Goal: Task Accomplishment & Management: Manage account settings

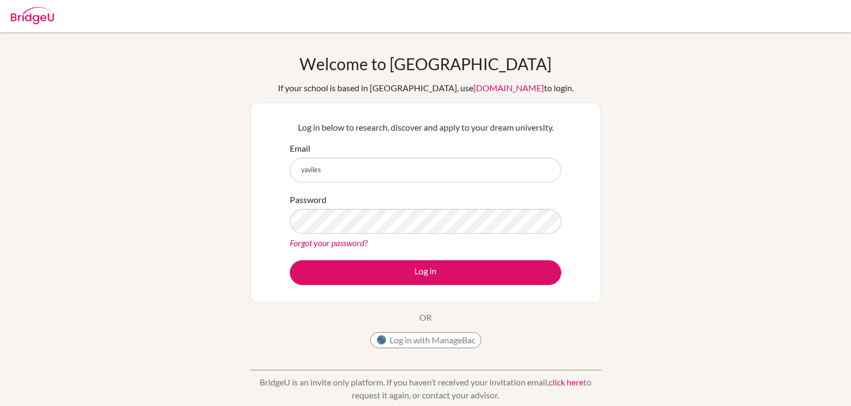
type input "[EMAIL_ADDRESS][DOMAIN_NAME]"
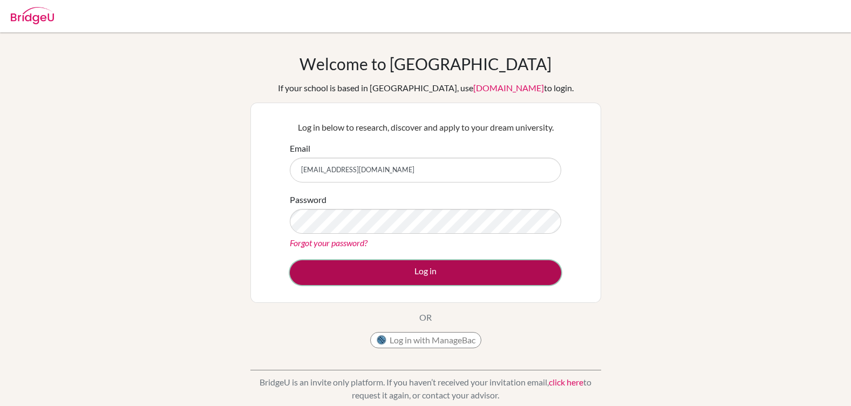
click at [404, 263] on button "Log in" at bounding box center [425, 272] width 271 height 25
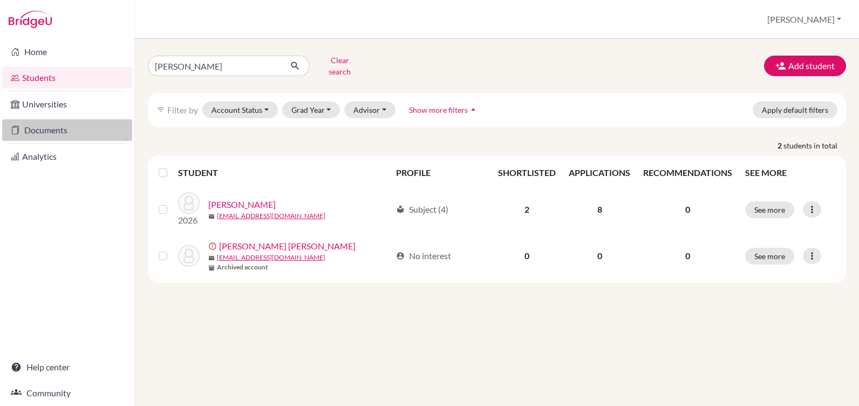
click at [40, 131] on link "Documents" at bounding box center [67, 130] width 130 height 22
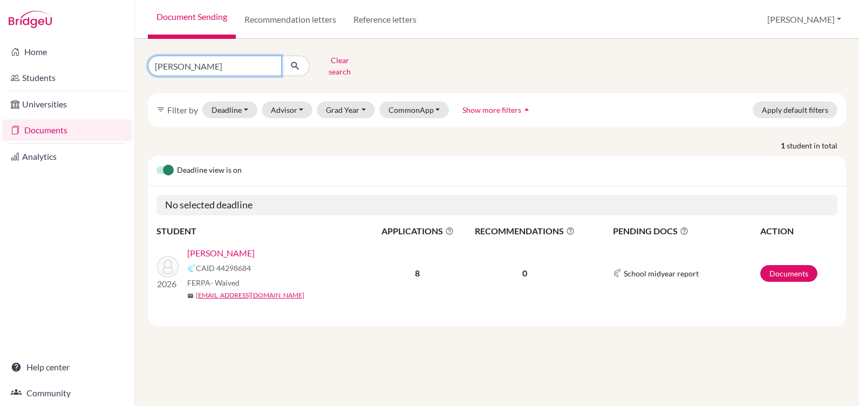
drag, startPoint x: 196, startPoint y: 66, endPoint x: 121, endPoint y: 63, distance: 74.5
click at [121, 63] on div "Home Students Universities Documents Analytics Help center Community Document S…" at bounding box center [429, 203] width 859 height 406
type input "garcia"
click at [298, 63] on icon "submit" at bounding box center [295, 65] width 11 height 11
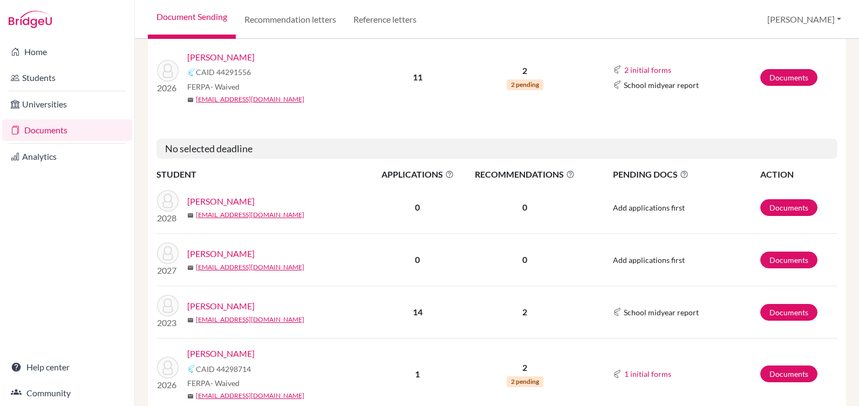
scroll to position [216, 0]
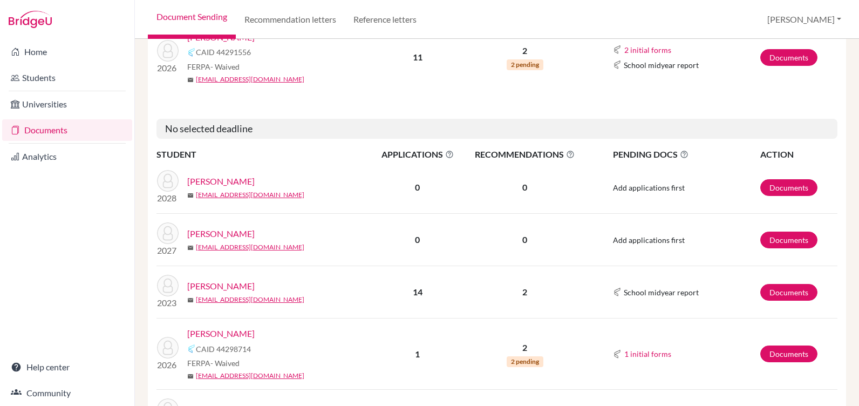
click at [212, 327] on link "Garcia, Mateo" at bounding box center [220, 333] width 67 height 13
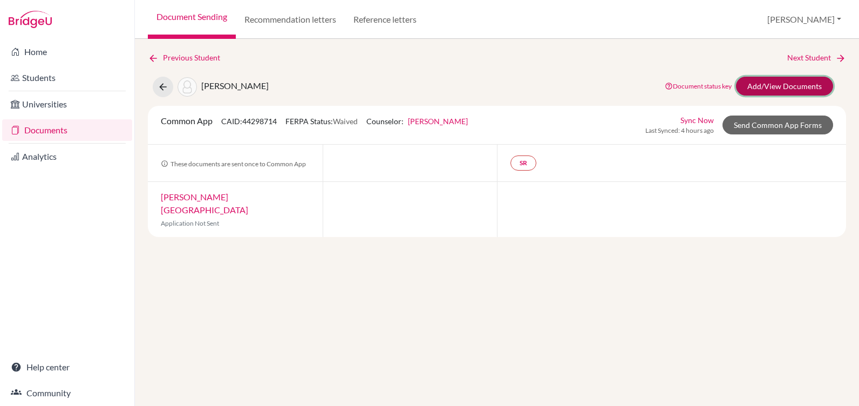
click at [771, 86] on link "Add/View Documents" at bounding box center [784, 86] width 97 height 19
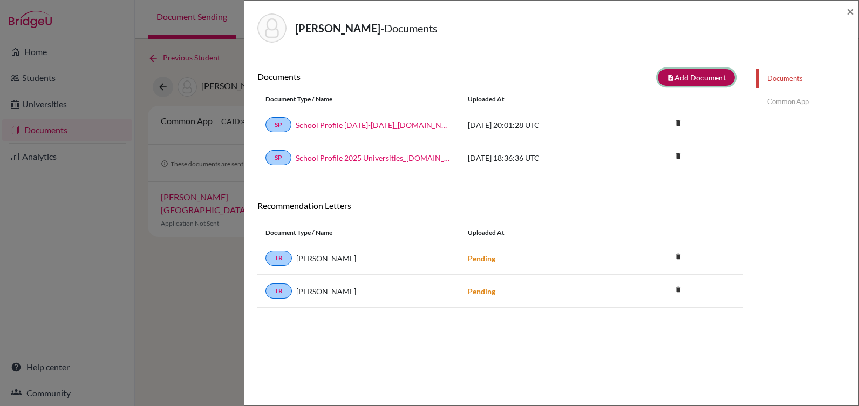
click at [673, 79] on button "note_add Add Document" at bounding box center [696, 77] width 77 height 17
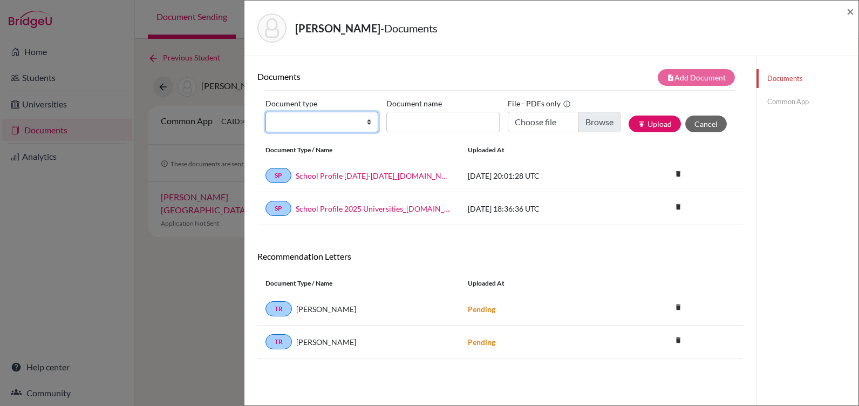
click at [292, 126] on select "Change explanation for Common App reports Counselor recommendation Internationa…" at bounding box center [321, 122] width 113 height 20
select select "39"
click at [265, 112] on select "Change explanation for Common App reports Counselor recommendation Internationa…" at bounding box center [321, 122] width 113 height 20
click at [450, 117] on input "Document name" at bounding box center [442, 122] width 113 height 20
type input "S"
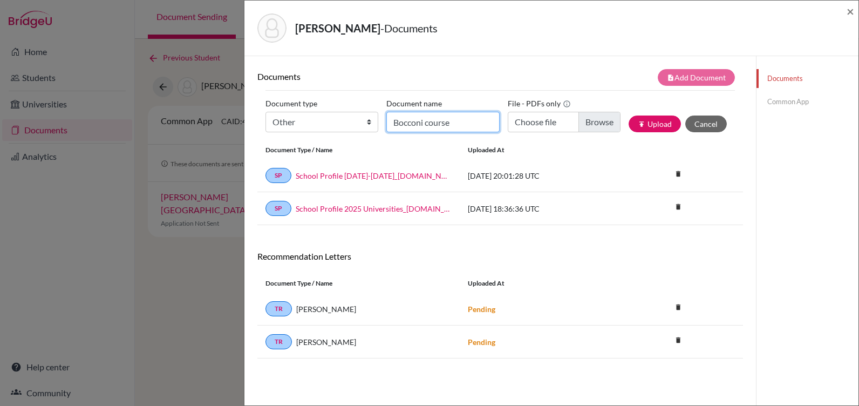
type input "Bocconi course"
click at [586, 124] on input "Choose file" at bounding box center [564, 122] width 113 height 20
click at [586, 119] on input "Choose file" at bounding box center [564, 122] width 113 height 20
type input "C:\fakepath\Bocconi Certificate (2).eml"
click at [631, 120] on button "publish Upload" at bounding box center [654, 123] width 52 height 17
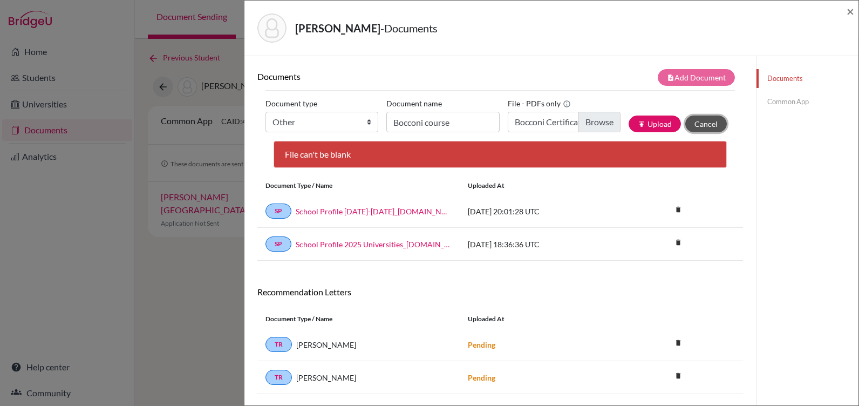
click at [689, 120] on button "Cancel" at bounding box center [706, 123] width 42 height 17
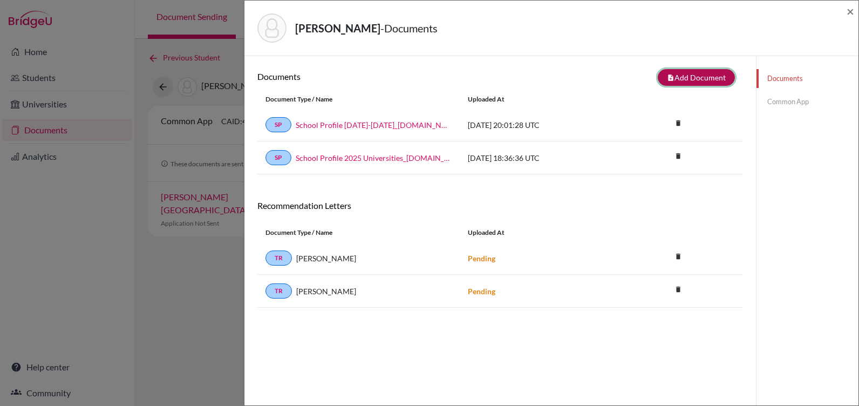
click at [696, 74] on button "note_add Add Document" at bounding box center [696, 77] width 77 height 17
select select "39"
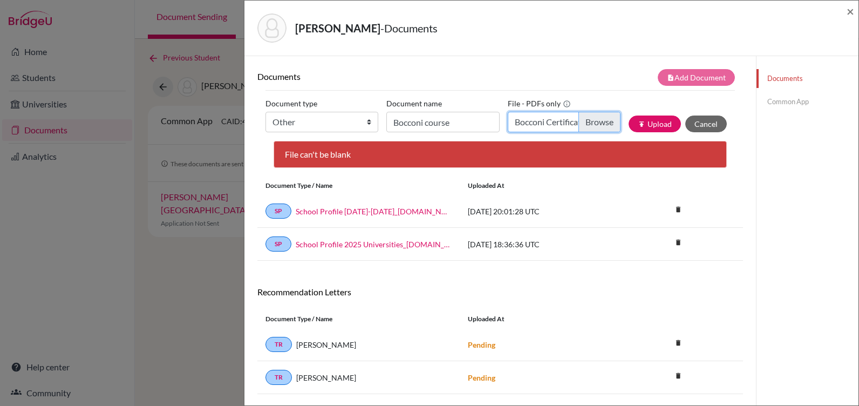
click at [583, 124] on input "Bocconi Certificate (2).eml" at bounding box center [564, 122] width 113 height 20
click at [582, 119] on input "Bocconi Certificate (2).eml" at bounding box center [564, 122] width 113 height 20
type input "C:\fakepath\Mateo.pdf"
click at [637, 120] on button "publish Upload" at bounding box center [654, 123] width 52 height 17
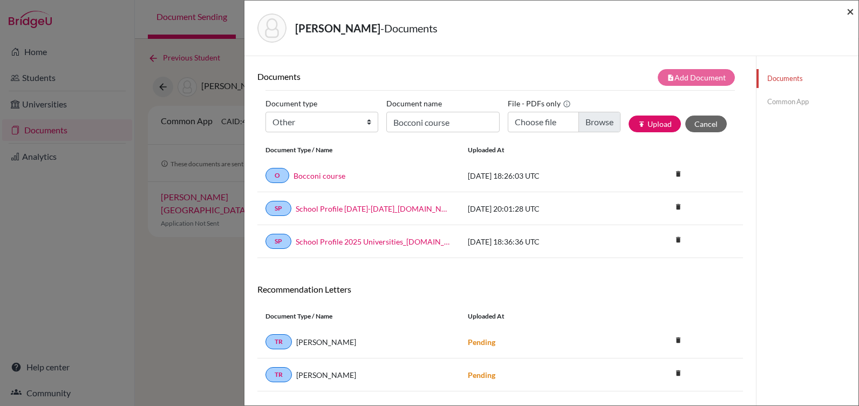
click at [847, 8] on span "×" at bounding box center [850, 11] width 8 height 16
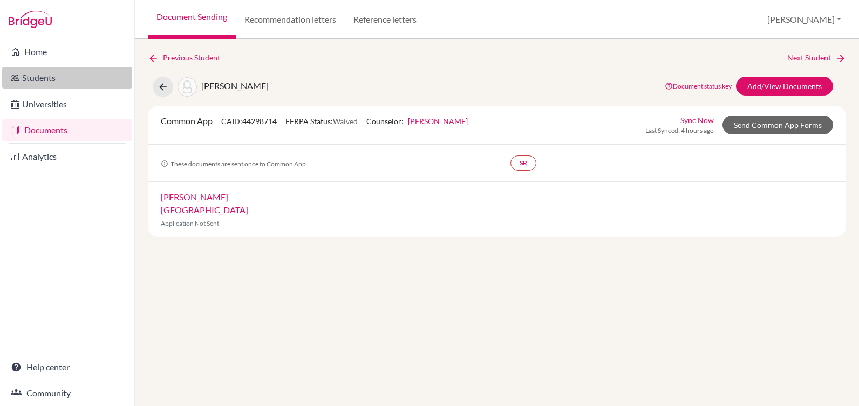
click at [46, 84] on link "Students" at bounding box center [67, 78] width 130 height 22
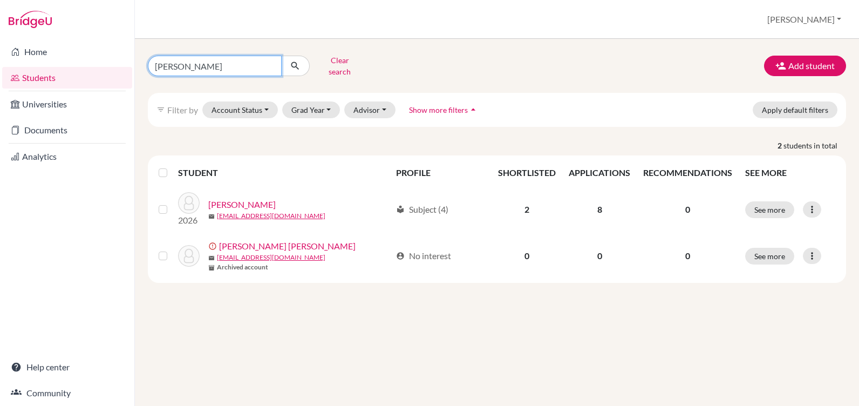
drag, startPoint x: 207, startPoint y: 66, endPoint x: 113, endPoint y: 65, distance: 94.4
click at [113, 65] on div "Home Students Universities Documents Analytics Help center Community Students o…" at bounding box center [429, 203] width 859 height 406
type input "[PERSON_NAME]"
click at [291, 62] on icon "submit" at bounding box center [295, 65] width 11 height 11
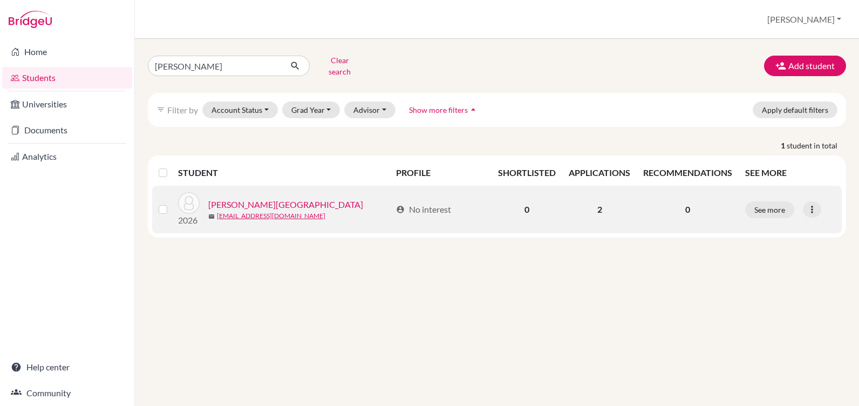
click at [245, 198] on link "[PERSON_NAME][GEOGRAPHIC_DATA]" at bounding box center [285, 204] width 155 height 13
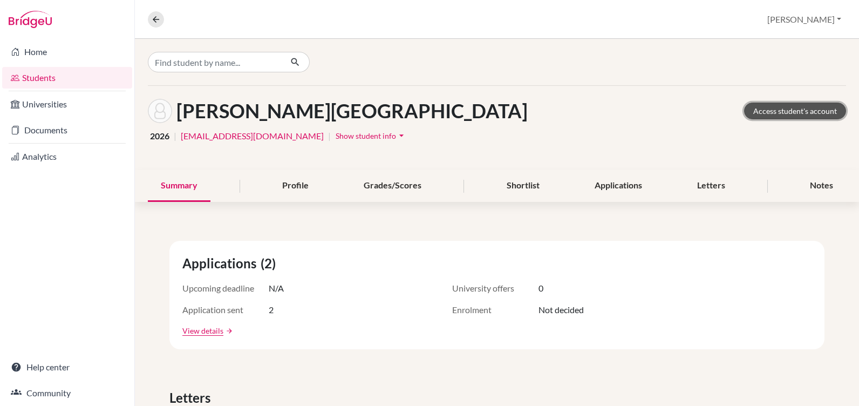
click at [805, 111] on link "Access student's account" at bounding box center [795, 110] width 102 height 17
